Goal: Task Accomplishment & Management: Use online tool/utility

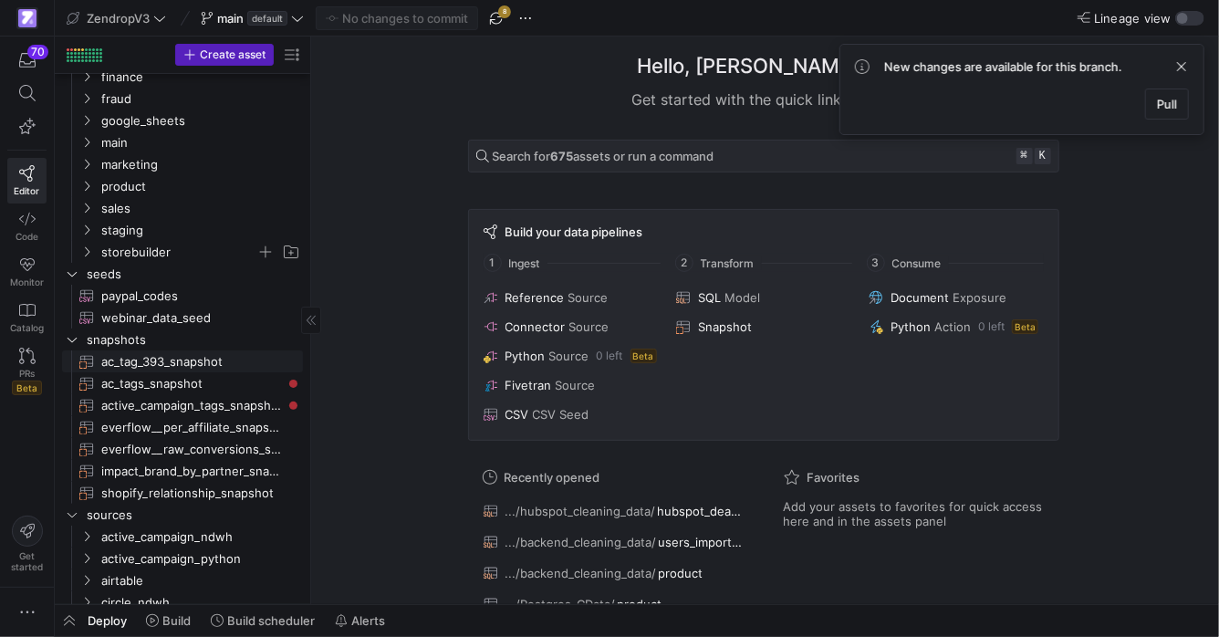
scroll to position [109, 0]
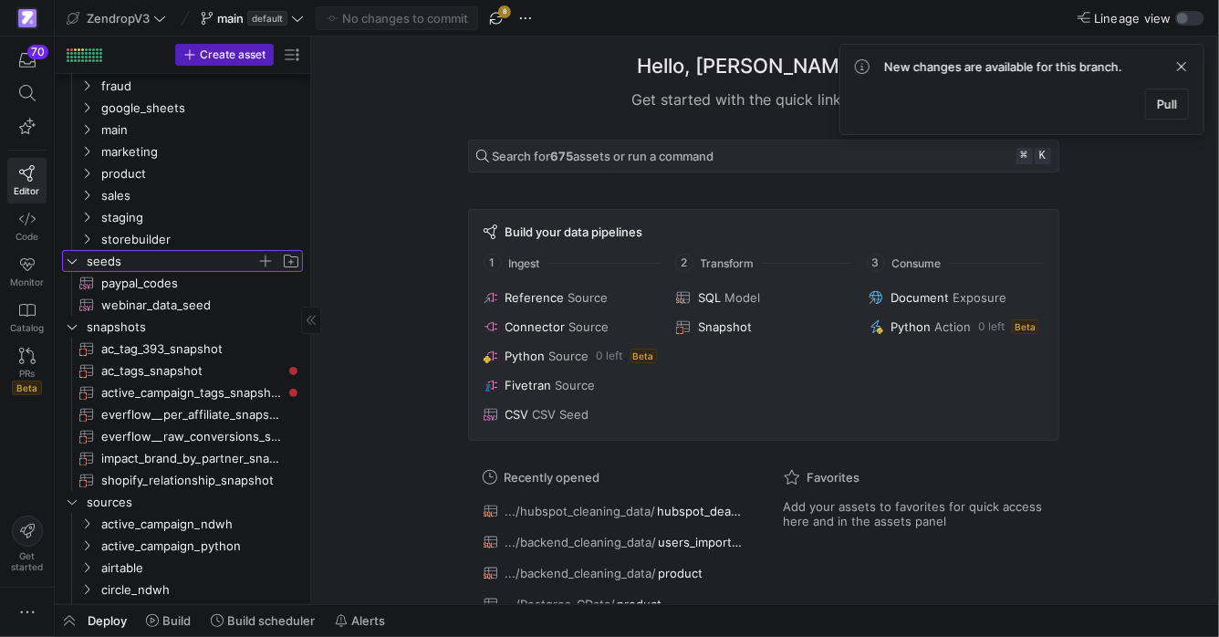
click at [65, 264] on y42-icon "Press SPACE to select this row." at bounding box center [72, 261] width 15 height 15
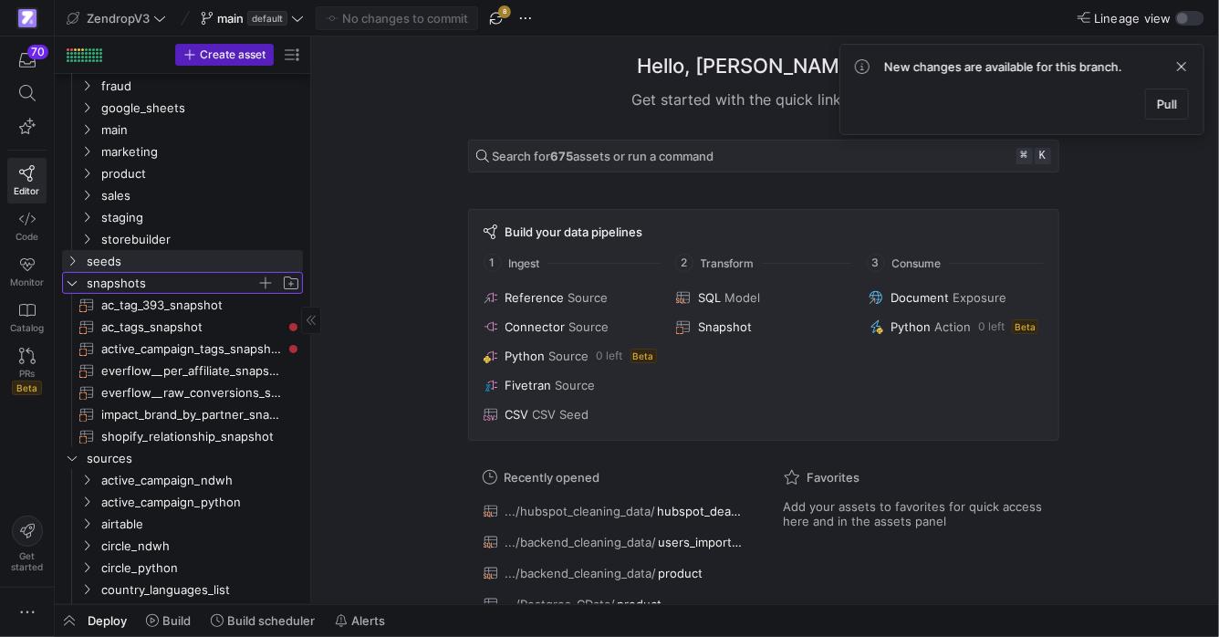
click at [67, 282] on icon "Press SPACE to select this row." at bounding box center [72, 282] width 13 height 11
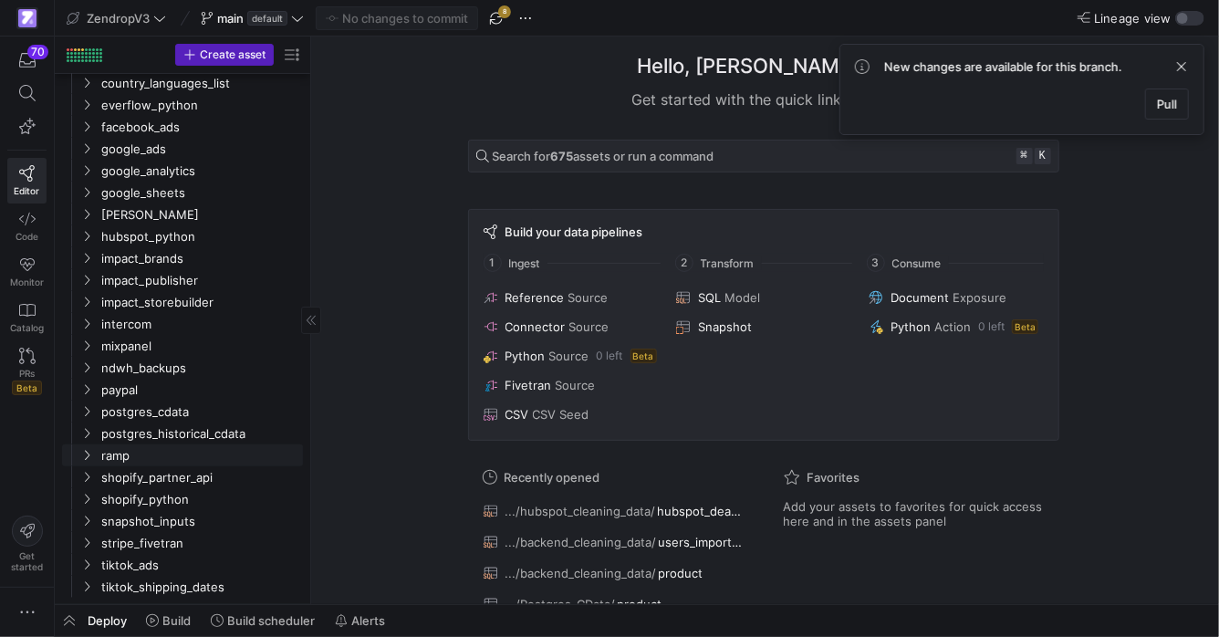
scroll to position [0, 0]
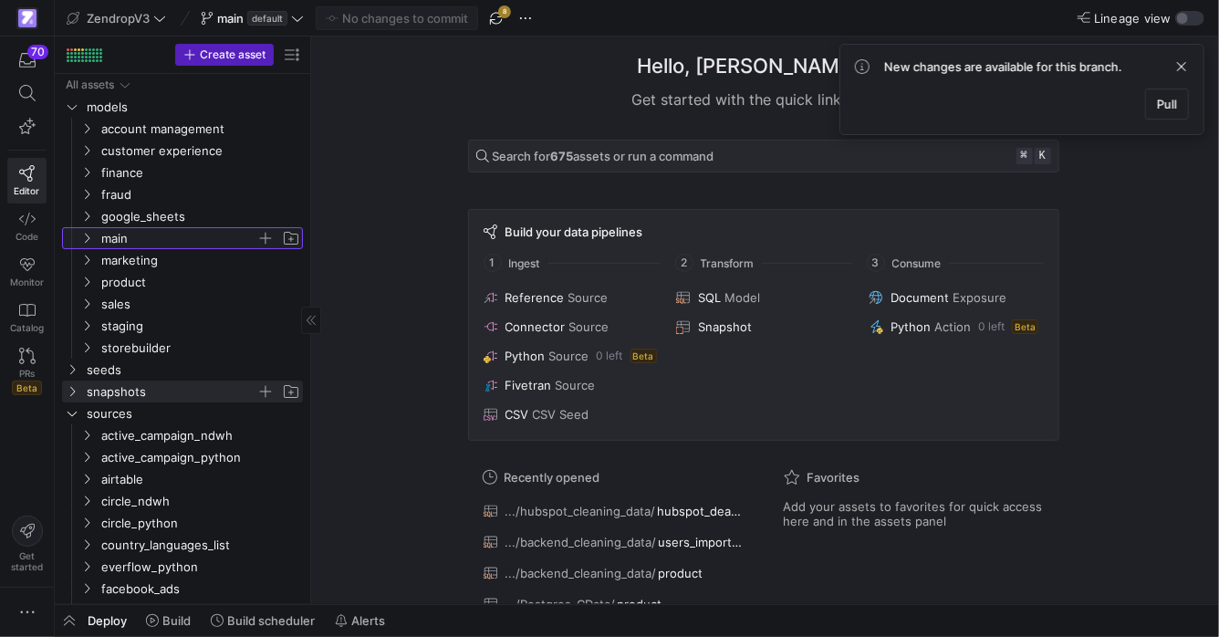
click at [92, 241] on icon "Press SPACE to select this row." at bounding box center [86, 238] width 13 height 11
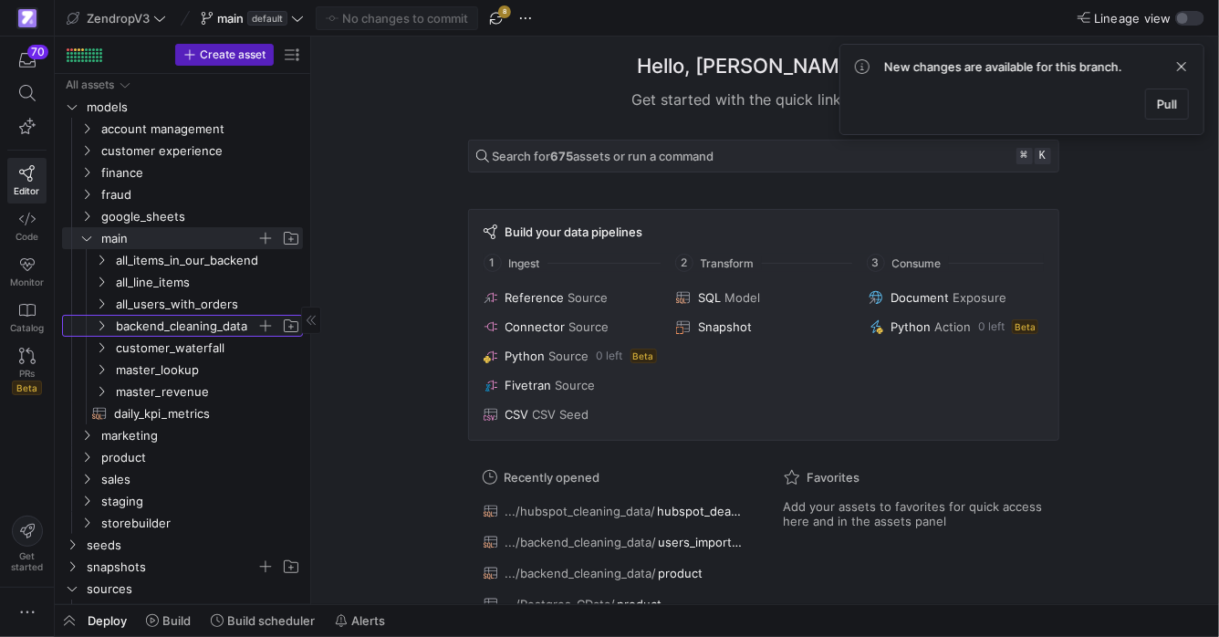
click at [106, 327] on icon "Press SPACE to select this row." at bounding box center [101, 325] width 13 height 11
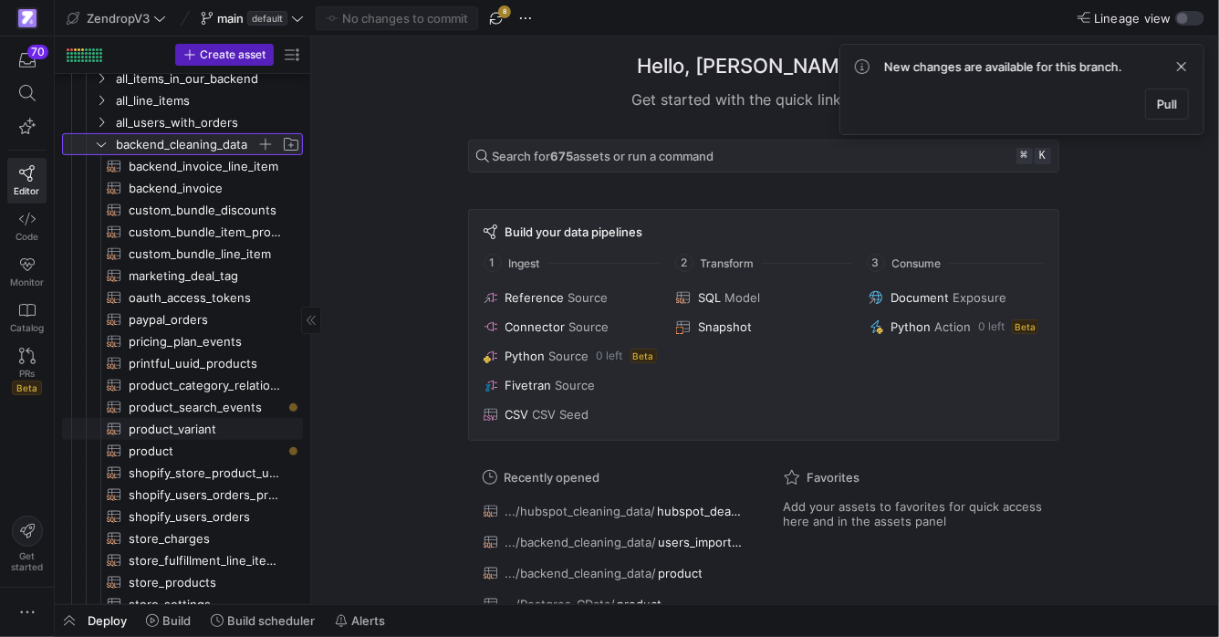
scroll to position [187, 0]
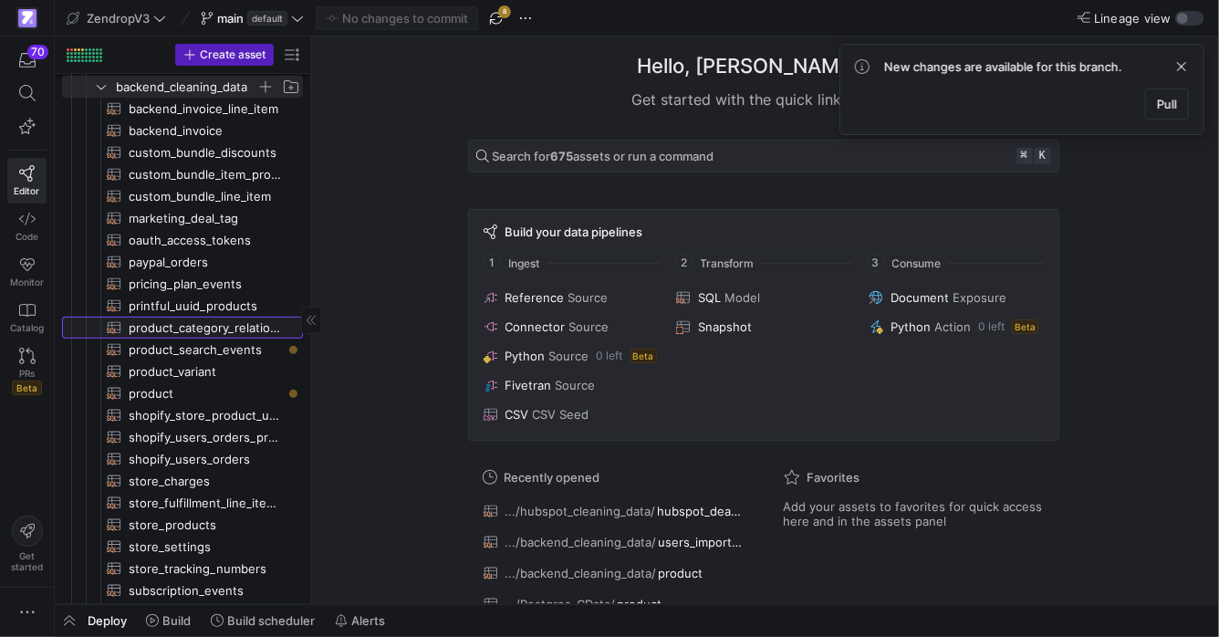
click at [198, 331] on span "product_category_relations​​​​​​​​​​" at bounding box center [205, 327] width 153 height 21
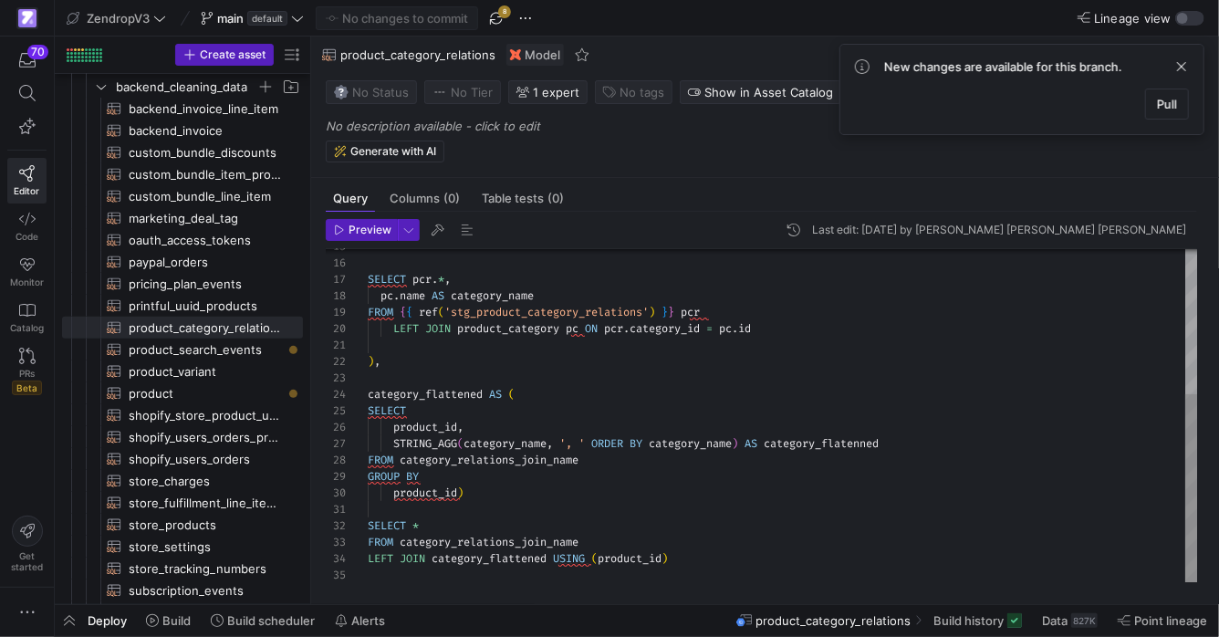
type textarea "), category_flattened AS ( SELECT product_id, STRING_AGG(category_name, ', ' OR…"
click at [848, 442] on div "SELECT pcr . * , pc . name AS category_name FROM { { ref ( 'stg_product_categor…" at bounding box center [783, 288] width 830 height 589
click at [427, 195] on span "Columns (0)" at bounding box center [424, 198] width 70 height 12
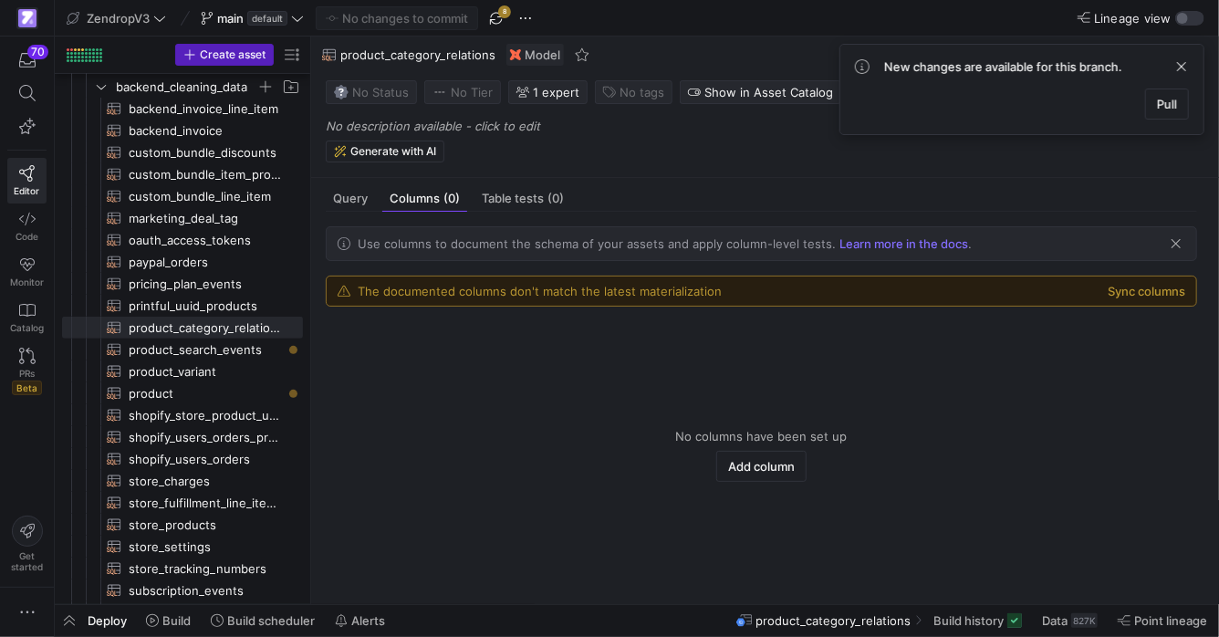
click at [366, 198] on span "Query" at bounding box center [350, 198] width 35 height 12
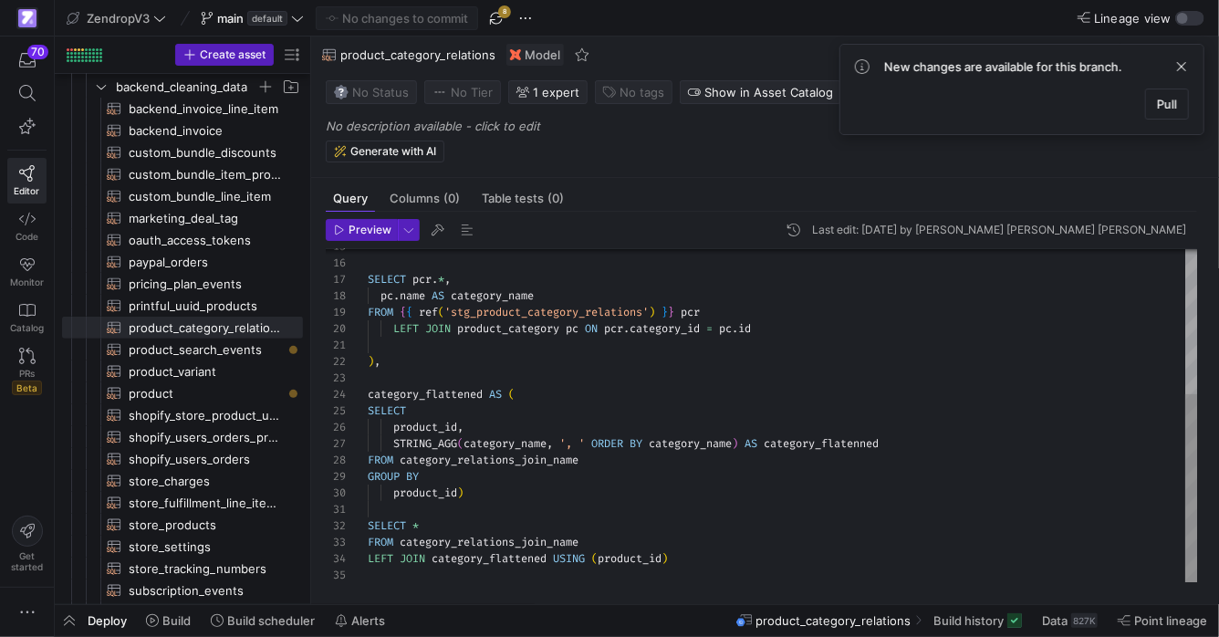
type textarea "), category_flattened AS ( SELECT product_id, STRING_AGG(category_name, ', ' OR…"
click at [804, 445] on div "SELECT pcr . * , pc . name AS category_name FROM { { ref ( 'stg_product_categor…" at bounding box center [783, 288] width 830 height 589
click at [804, 445] on span "category_flatenned" at bounding box center [820, 443] width 115 height 15
click at [834, 447] on div "SELECT pcr . * , pc . name AS category_name FROM { { ref ( 'stg_product_categor…" at bounding box center [783, 288] width 830 height 589
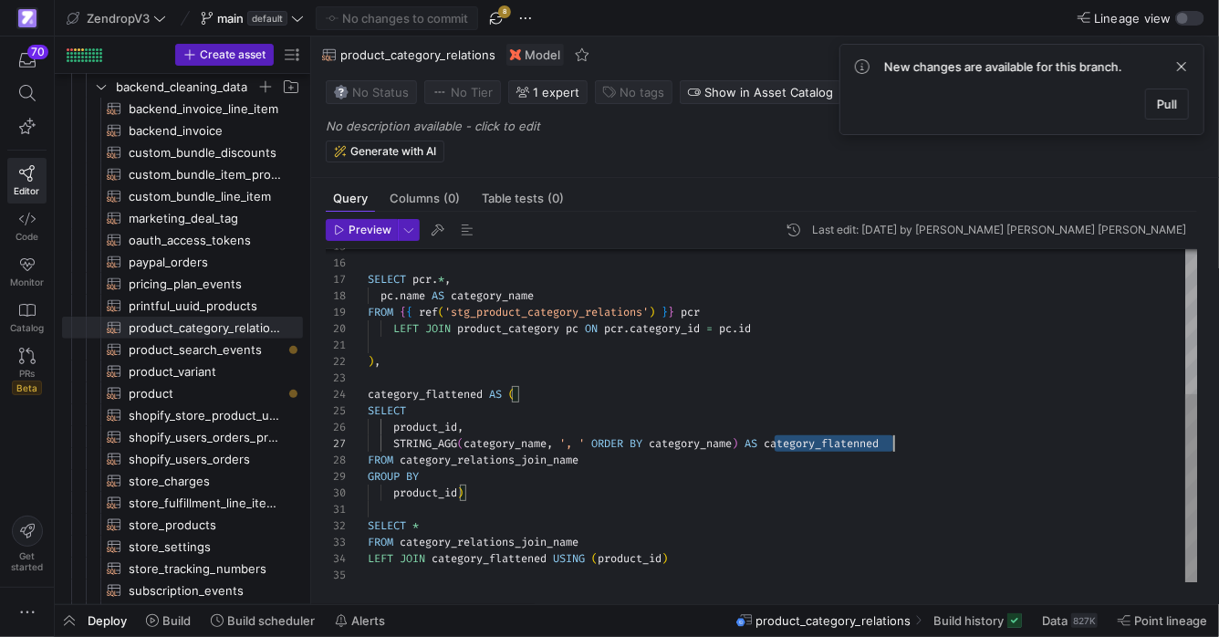
click at [834, 447] on div "SELECT pcr . * , pc . name AS category_name FROM { { ref ( 'stg_product_categor…" at bounding box center [783, 288] width 830 height 589
click at [436, 426] on div "SELECT pcr . * , pc . name AS category_name FROM { { ref ( 'stg_product_categor…" at bounding box center [783, 288] width 830 height 589
click at [793, 438] on div "SELECT pcr . * , pc . name AS category_name FROM { { ref ( 'stg_product_categor…" at bounding box center [783, 288] width 830 height 589
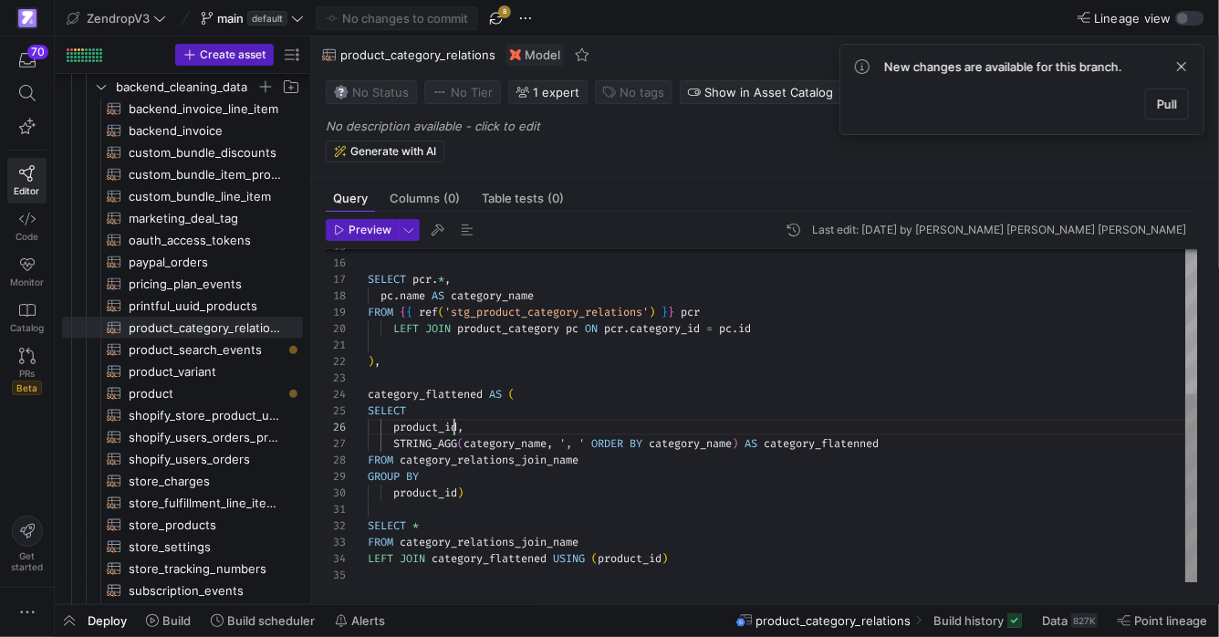
click at [454, 427] on div "SELECT pcr . * , pc . name AS category_name FROM { { ref ( 'stg_product_categor…" at bounding box center [783, 288] width 830 height 589
click at [897, 445] on div "SELECT pcr . * , pc . name AS category_name FROM { { ref ( 'stg_product_categor…" at bounding box center [783, 288] width 830 height 589
click at [448, 435] on div "SELECT pcr . * , pc . name AS category_name FROM { { ref ( 'stg_product_categor…" at bounding box center [783, 288] width 830 height 589
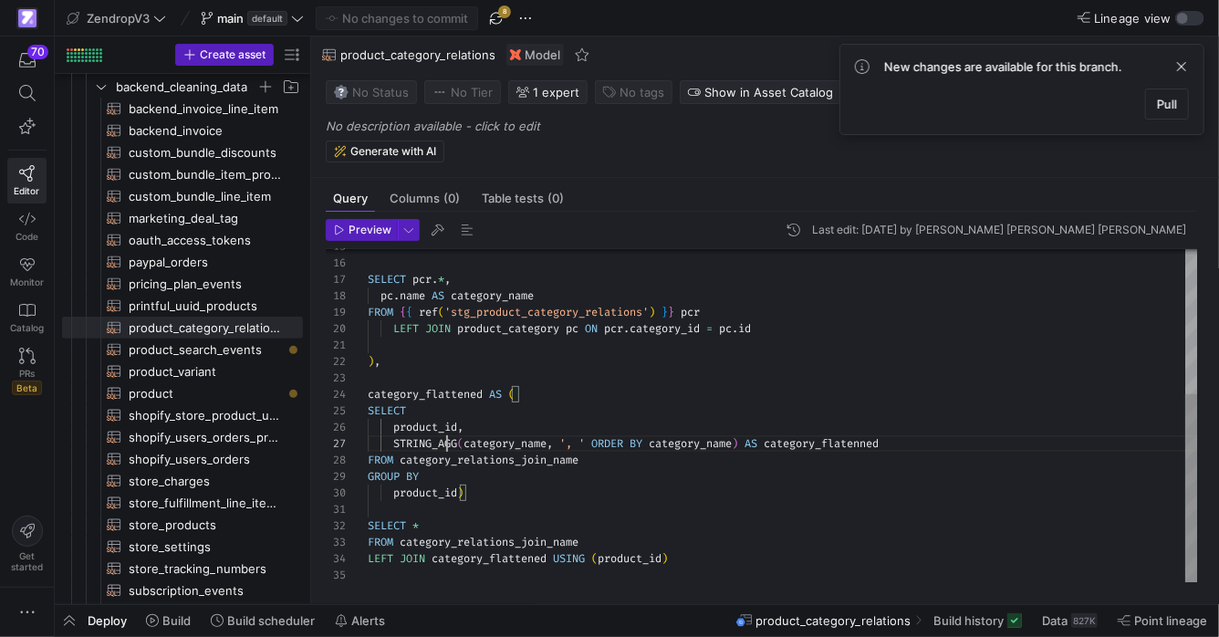
click at [448, 435] on div "SELECT pcr . * , pc . name AS category_name FROM { { ref ( 'stg_product_categor…" at bounding box center [783, 288] width 830 height 589
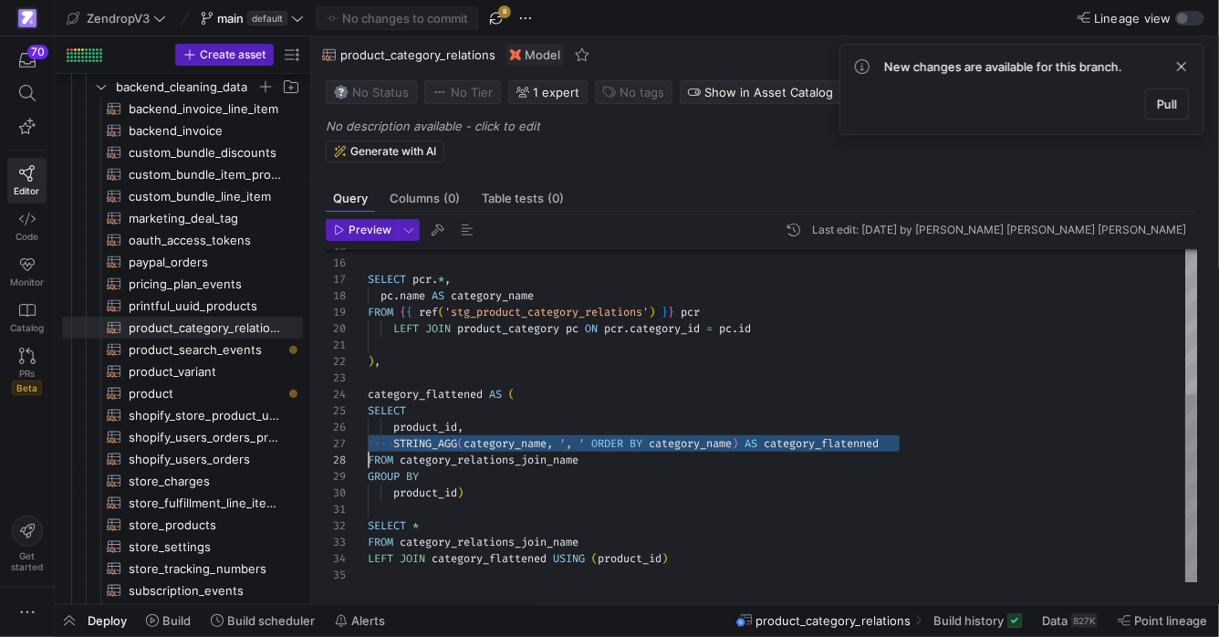
click at [444, 424] on div "SELECT pcr . * , pc . name AS category_name FROM { { ref ( 'stg_product_categor…" at bounding box center [783, 288] width 830 height 589
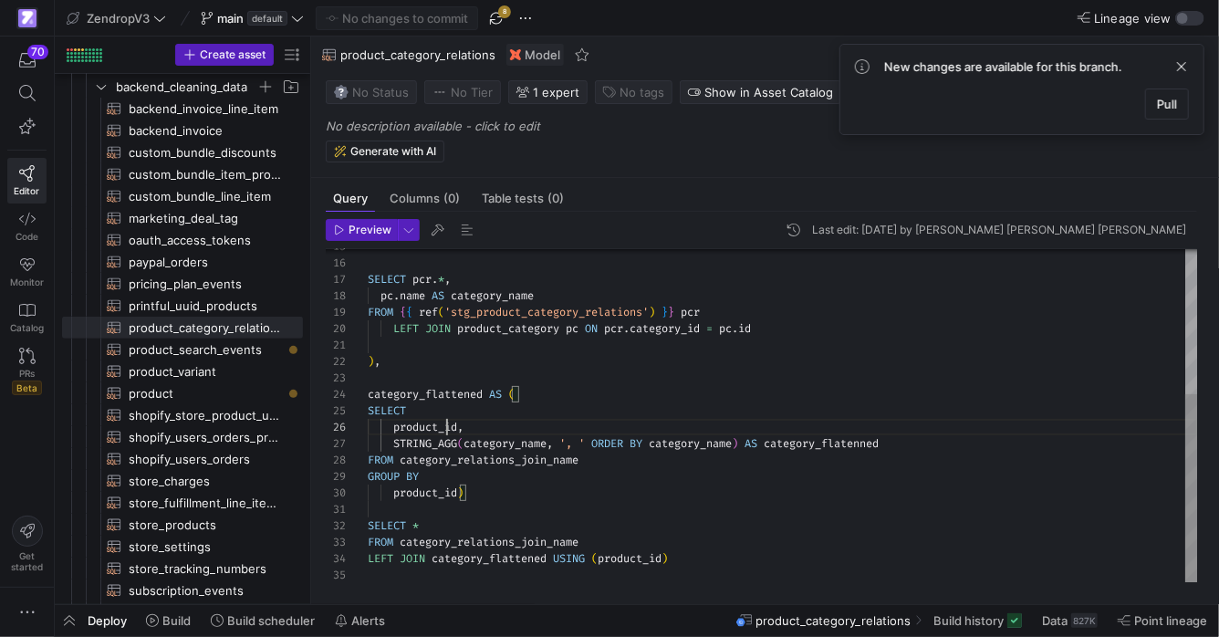
drag, startPoint x: 444, startPoint y: 424, endPoint x: 975, endPoint y: 432, distance: 530.9
click at [446, 425] on span "product_id" at bounding box center [425, 427] width 64 height 15
click at [866, 444] on div "SELECT pcr . * , pc . name AS category_name FROM { { ref ( 'stg_product_categor…" at bounding box center [783, 288] width 830 height 589
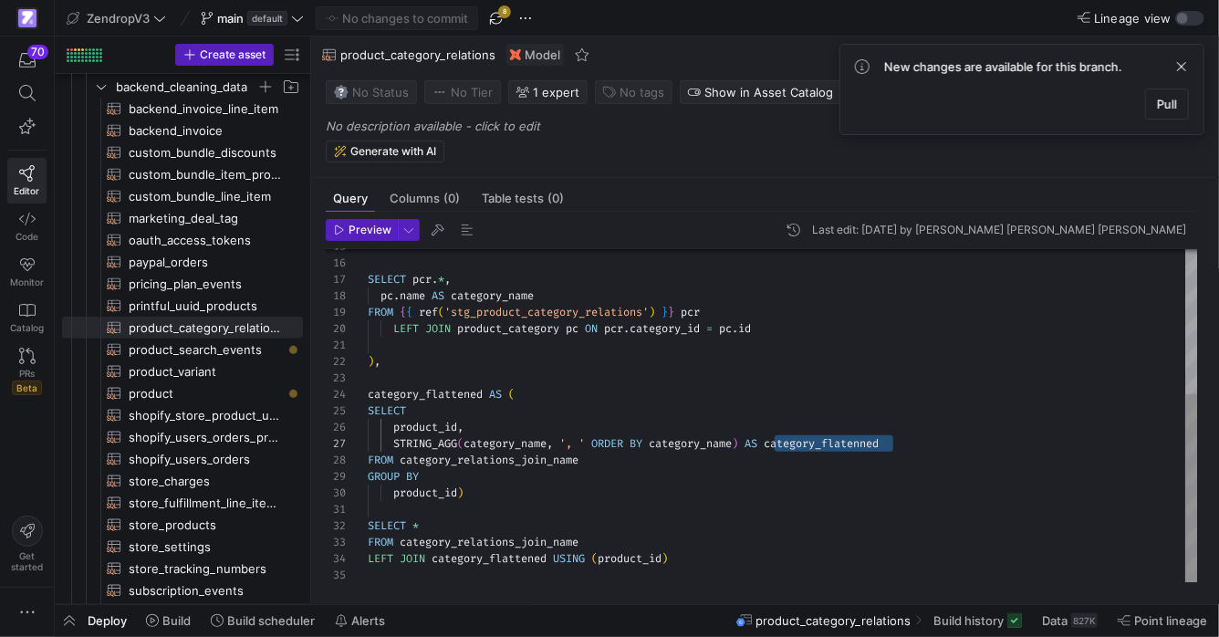
click at [880, 467] on div "SELECT pcr . * , pc . name AS category_name FROM { { ref ( 'stg_product_categor…" at bounding box center [783, 288] width 830 height 589
